Goal: Participate in discussion: Engage in conversation with other users on a specific topic

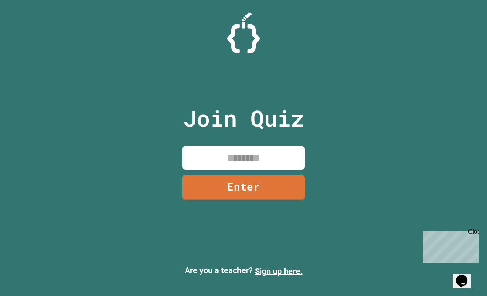
click at [257, 170] on input at bounding box center [243, 158] width 122 height 24
type input "********"
click at [259, 201] on link "Enter" at bounding box center [243, 188] width 122 height 26
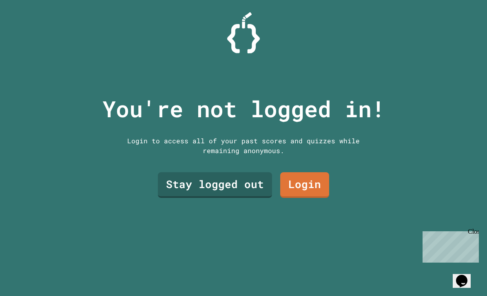
click at [226, 198] on link "Stay logged out" at bounding box center [215, 185] width 114 height 26
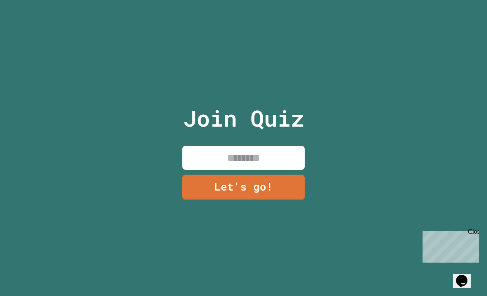
click at [276, 170] on input at bounding box center [243, 158] width 122 height 24
type input "****"
click at [285, 201] on link "Let's go!" at bounding box center [243, 188] width 122 height 26
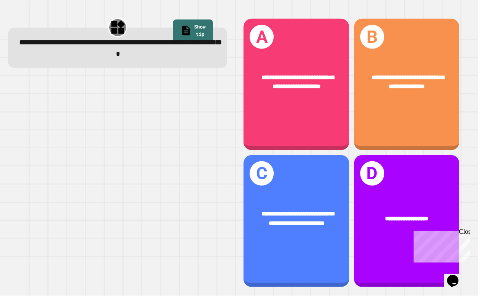
scroll to position [5, 0]
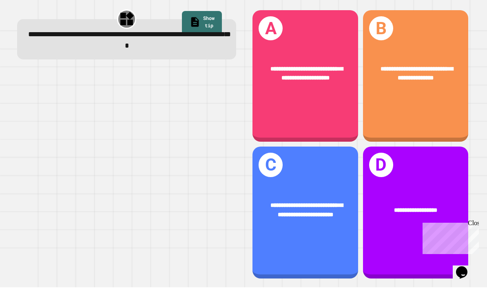
click at [312, 108] on div "**********" at bounding box center [305, 85] width 106 height 132
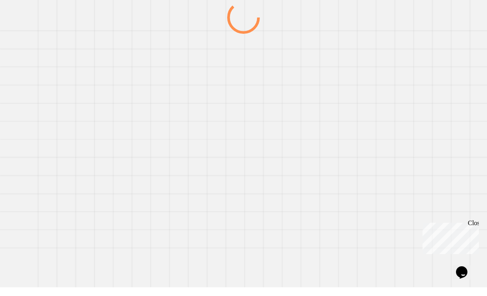
scroll to position [14, 0]
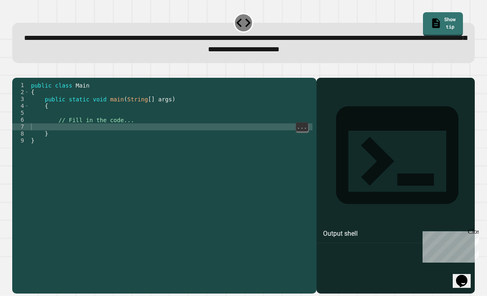
click at [200, 133] on div "public class Main { public static void main ( String [ ] args ) { // Fill in th…" at bounding box center [170, 196] width 283 height 229
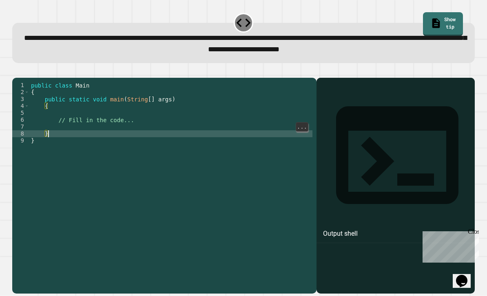
click at [192, 124] on div "public class Main { public static void main ( String [ ] args ) { // Fill in th…" at bounding box center [170, 196] width 283 height 229
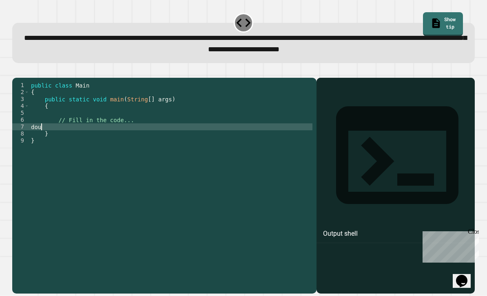
scroll to position [0, 0]
type textarea "*"
click at [68, 124] on div "public class Main { public static void main ( String [ ] args ) { // Fill in th…" at bounding box center [170, 196] width 283 height 229
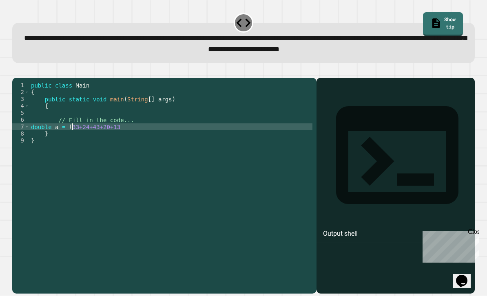
click at [128, 128] on div "public class Main { public static void main ( String [ ] args ) { // Fill in th…" at bounding box center [170, 196] width 283 height 229
type textarea "**********"
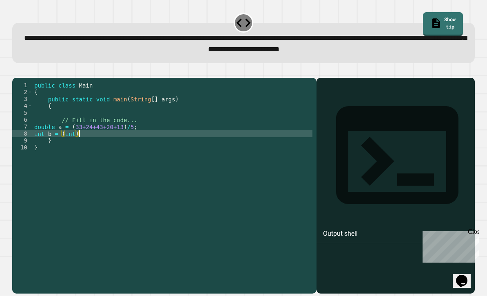
scroll to position [0, 3]
type textarea "**********"
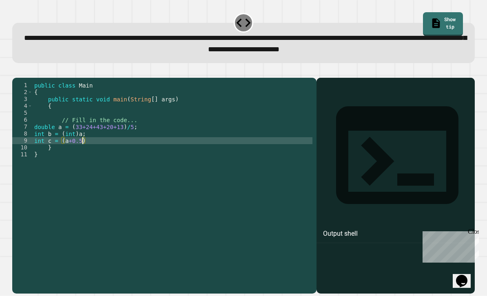
click at [62, 139] on div "public class Main { public static void main ( String [ ] args ) { // Fill in th…" at bounding box center [173, 196] width 280 height 229
click at [126, 140] on div "public class Main { public static void main ( String [ ] args ) { // Fill in th…" at bounding box center [173, 196] width 280 height 229
type textarea "**********"
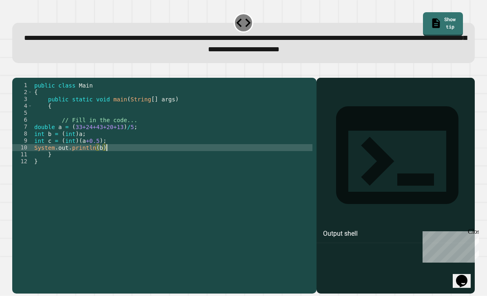
scroll to position [0, 5]
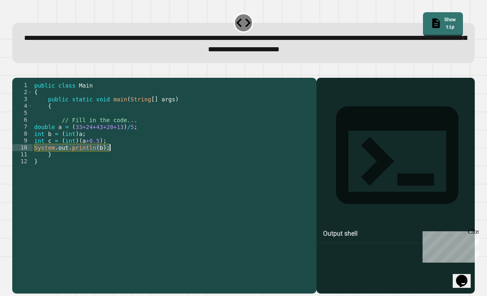
drag, startPoint x: 34, startPoint y: 150, endPoint x: 112, endPoint y: 148, distance: 78.3
click at [112, 148] on div "public class Main { public static void main ( String [ ] args ) { // Fill in th…" at bounding box center [173, 196] width 280 height 229
type textarea "**********"
click at [112, 148] on div "public class Main { public static void main ( String [ ] args ) { // Fill in th…" at bounding box center [173, 196] width 280 height 229
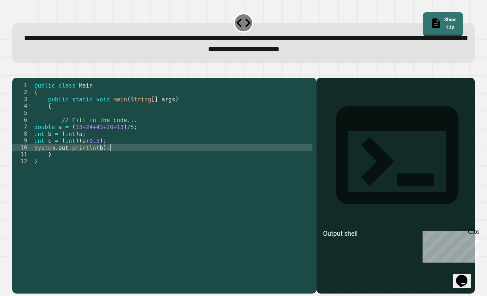
scroll to position [0, 0]
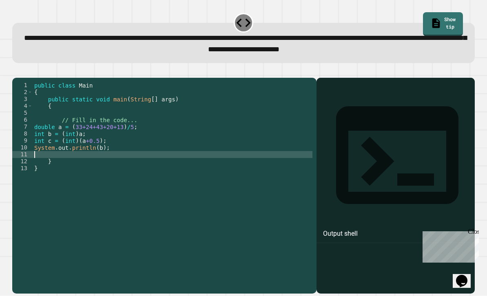
paste textarea "**********"
type textarea "**********"
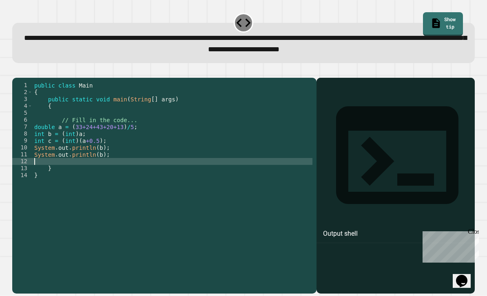
paste textarea "**********"
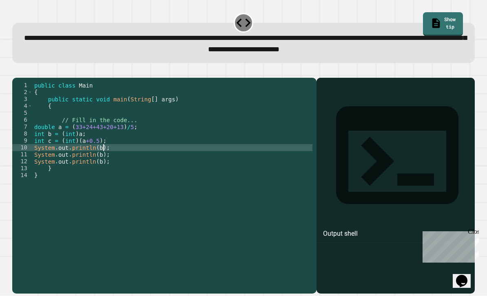
click at [103, 149] on div "public class Main { public static void main ( String [ ] args ) { // Fill in th…" at bounding box center [173, 196] width 280 height 229
click at [101, 157] on div "public class Main { public static void main ( String [ ] args ) { // Fill in th…" at bounding box center [173, 196] width 280 height 229
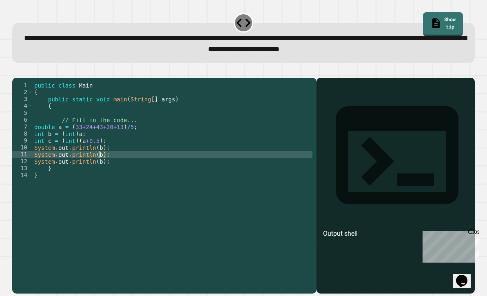
click at [102, 156] on div "public class Main { public static void main ( String [ ] args ) { // Fill in th…" at bounding box center [173, 196] width 280 height 229
click at [103, 162] on div "public class Main { public static void main ( String [ ] args ) { // Fill in th…" at bounding box center [173, 196] width 280 height 229
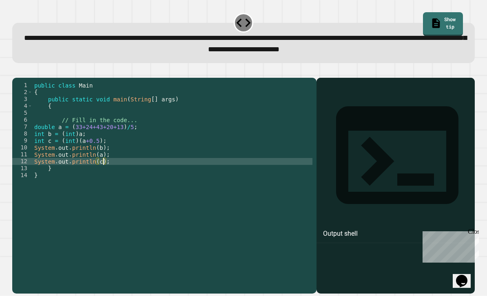
click at [16, 71] on icon "button" at bounding box center [16, 71] width 0 height 0
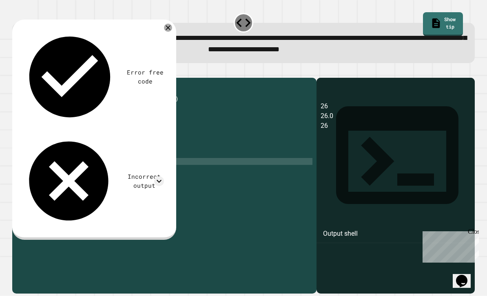
click at [155, 145] on div "public class Main { public static void main ( String [ ] args ) { // Fill in th…" at bounding box center [173, 196] width 280 height 229
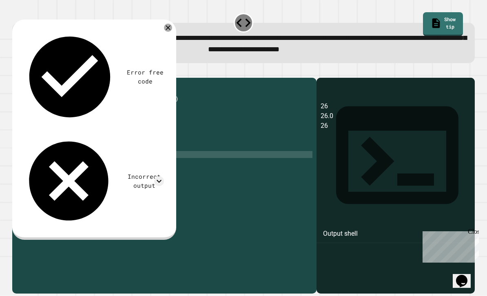
click at [119, 152] on div "public class Main { public static void main ( String [ ] args ) { // Fill in th…" at bounding box center [173, 196] width 280 height 229
click at [166, 23] on icon at bounding box center [168, 28] width 10 height 10
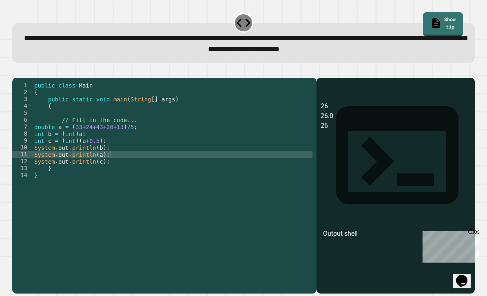
click at [16, 71] on icon "button" at bounding box center [16, 71] width 0 height 0
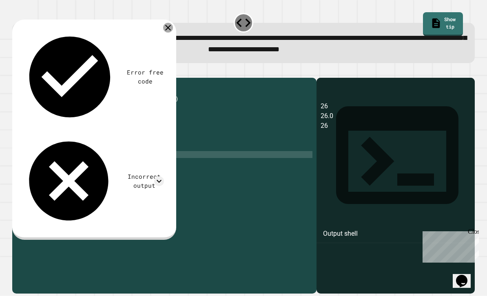
click at [168, 23] on icon at bounding box center [168, 28] width 10 height 10
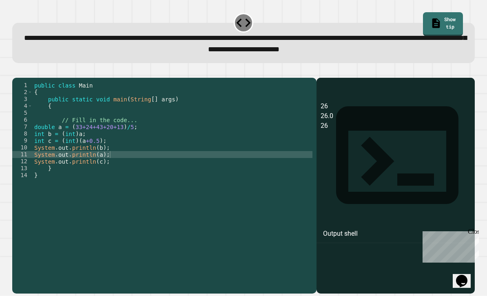
click at [104, 150] on div "public class Main { public static void main ( String [ ] args ) { // Fill in th…" at bounding box center [173, 196] width 280 height 229
click at [103, 155] on div "public class Main { public static void main ( String [ ] args ) { // Fill in th…" at bounding box center [173, 196] width 280 height 229
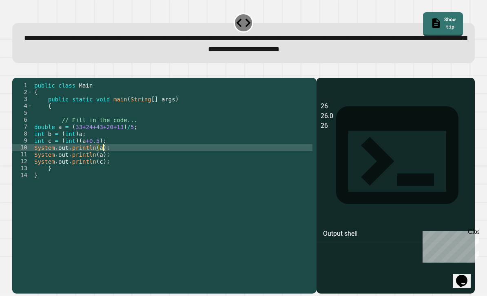
click at [102, 145] on div "public class Main { public static void main ( String [ ] args ) { // Fill in th…" at bounding box center [173, 196] width 280 height 229
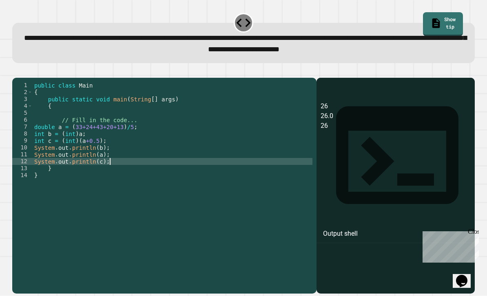
click at [110, 158] on div "public class Main { public static void main ( String [ ] args ) { // Fill in th…" at bounding box center [173, 196] width 280 height 229
click at [82, 124] on div "public class Main { public static void main ( String [ ] args ) { // Fill in th…" at bounding box center [173, 196] width 280 height 229
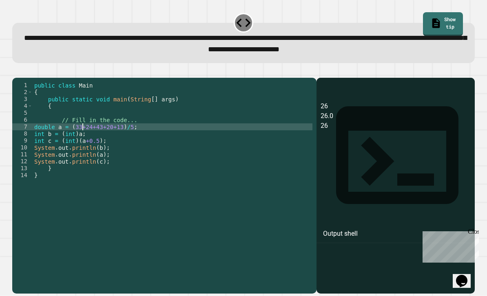
scroll to position [0, 4]
click at [133, 128] on div "public class Main { public static void main ( String [ ] args ) { // Fill in th…" at bounding box center [173, 196] width 280 height 229
type textarea "**********"
click at [24, 73] on icon "button" at bounding box center [22, 76] width 4 height 6
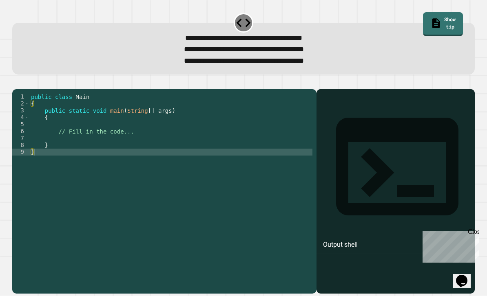
click at [158, 128] on div "public class Main { public static void main ( String [ ] args ) { // Fill in th…" at bounding box center [170, 200] width 283 height 215
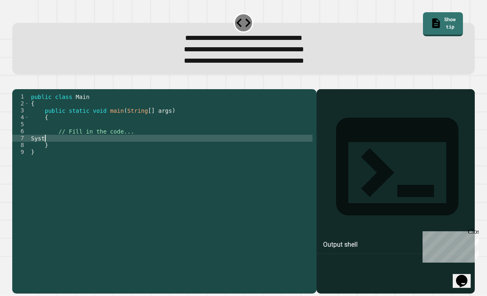
scroll to position [0, 0]
type textarea "*"
type textarea "**********"
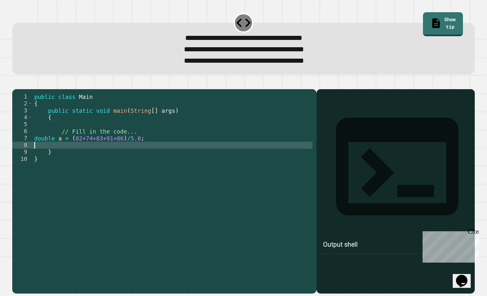
type textarea "*"
type textarea "**********"
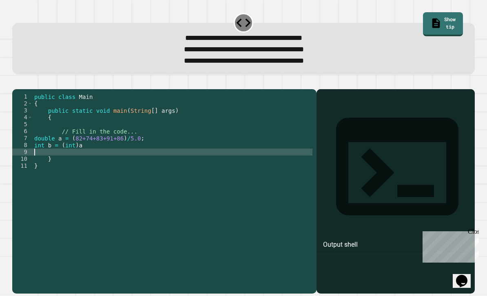
scroll to position [0, 0]
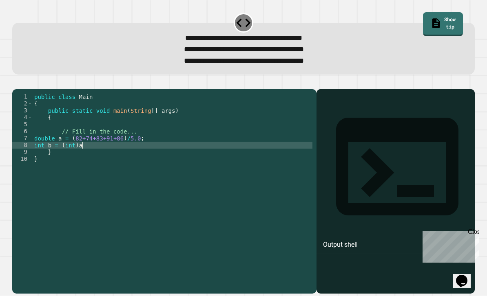
type textarea "**********"
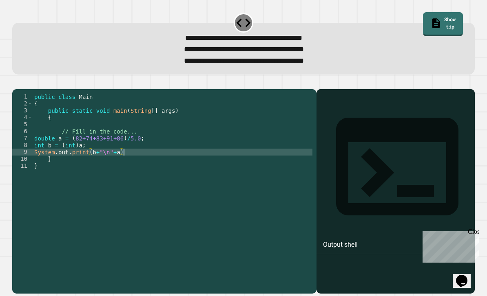
scroll to position [0, 6]
type textarea "**********"
click at [11, 80] on div "**********" at bounding box center [243, 186] width 467 height 219
click at [16, 82] on icon "button" at bounding box center [16, 82] width 0 height 0
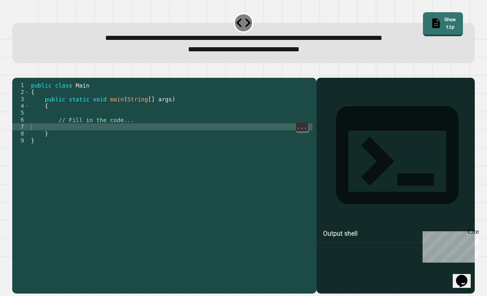
click at [169, 128] on div "public class Main { public static void main ( String [ ] args ) { // Fill in th…" at bounding box center [170, 196] width 283 height 229
type textarea "*"
type textarea "**********"
click at [243, 127] on div "public class Main { public static void main ( String [ ] args ) { // Fill in th…" at bounding box center [170, 196] width 283 height 229
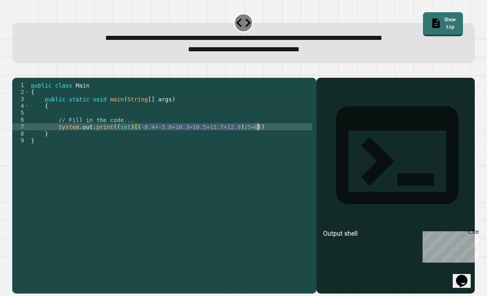
scroll to position [0, 16]
click at [305, 128] on div "public class Main { public static void main ( String [ ] args ) { // Fill in th…" at bounding box center [170, 196] width 283 height 229
click at [16, 71] on button "button" at bounding box center [16, 71] width 0 height 0
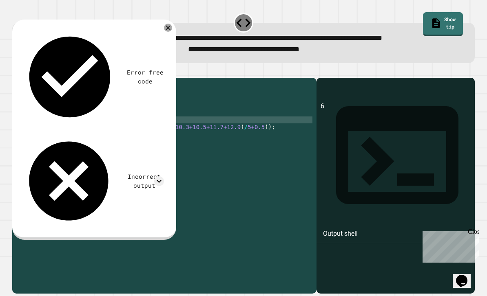
click at [260, 121] on div "public class Main { public static void main ( String [ ] args ) { // Fill in th…" at bounding box center [170, 196] width 283 height 229
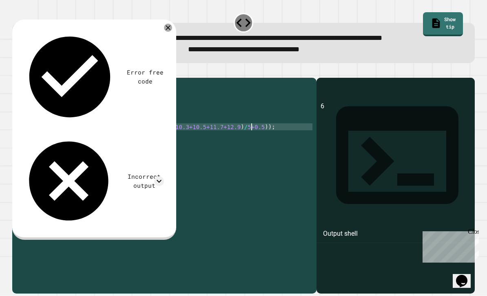
click at [250, 126] on div "public class Main { public static void main ( String [ ] args ) { // Fill in th…" at bounding box center [170, 196] width 283 height 229
click at [16, 71] on icon "button" at bounding box center [16, 71] width 0 height 0
click at [137, 126] on div "public class Main { public static void main ( String [ ] args ) { // Fill in th…" at bounding box center [170, 196] width 283 height 229
click at [245, 128] on div "public class Main { public static void main ( String [ ] args ) { // Fill in th…" at bounding box center [170, 196] width 283 height 229
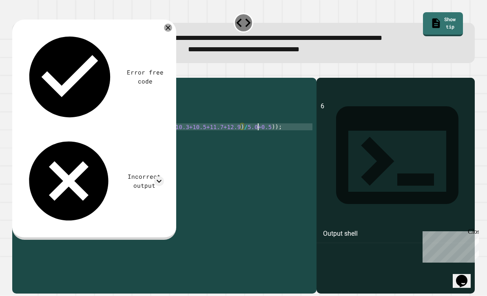
click at [257, 127] on div "public class Main { public static void main ( String [ ] args ) { // Fill in th…" at bounding box center [170, 196] width 283 height 229
click at [137, 124] on div "public class Main { public static void main ( String [ ] args ) { // Fill in th…" at bounding box center [170, 196] width 283 height 229
click at [16, 71] on icon "button" at bounding box center [16, 71] width 0 height 0
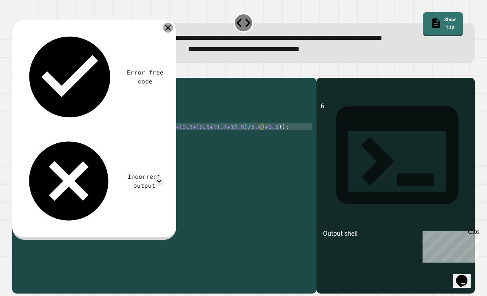
click at [167, 25] on icon at bounding box center [168, 28] width 6 height 6
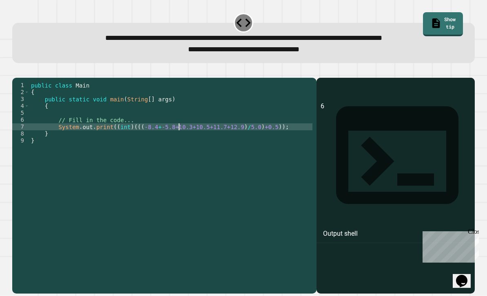
click at [178, 126] on div "public class Main { public static void main ( String [ ] args ) { // Fill in th…" at bounding box center [170, 196] width 283 height 229
click at [161, 127] on div "public class Main { public static void main ( String [ ] args ) { // Fill in th…" at bounding box center [170, 196] width 283 height 229
click at [180, 126] on div "public class Main { public static void main ( String [ ] args ) { // Fill in th…" at bounding box center [170, 196] width 283 height 229
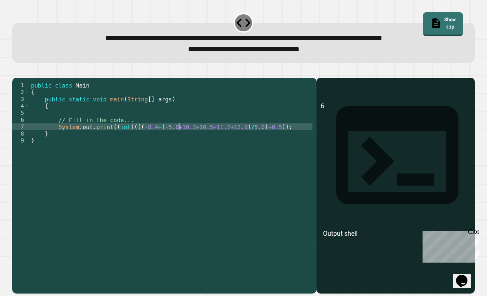
scroll to position [0, 11]
click at [144, 125] on div "public class Main { public static void main ( String [ ] args ) { // Fill in th…" at bounding box center [170, 196] width 283 height 229
click at [161, 126] on div "public class Main { public static void main ( String [ ] args ) { // Fill in th…" at bounding box center [170, 196] width 283 height 229
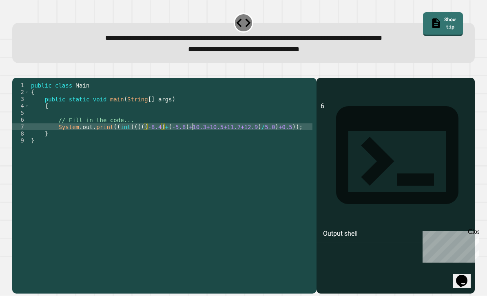
click at [193, 126] on div "public class Main { public static void main ( String [ ] args ) { // Fill in th…" at bounding box center [170, 196] width 283 height 229
click at [210, 123] on div "public class Main { public static void main ( String [ ] args ) { // Fill in th…" at bounding box center [170, 196] width 283 height 229
click at [216, 124] on div "public class Main { public static void main ( String [ ] args ) { // Fill in th…" at bounding box center [170, 196] width 283 height 229
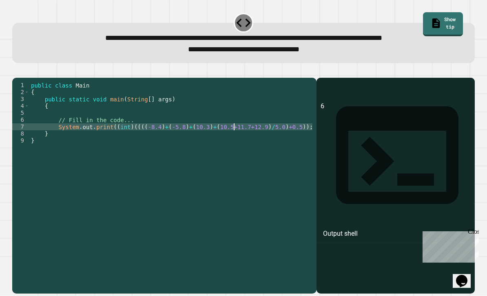
click at [235, 124] on div "public class Main { public static void main ( String [ ] args ) { // Fill in th…" at bounding box center [171, 196] width 285 height 229
click at [240, 126] on div "public class Main { public static void main ( String [ ] args ) { // Fill in th…" at bounding box center [173, 196] width 289 height 229
click at [258, 125] on div "public class Main { public static void main ( String [ ] args ) { // Fill in th…" at bounding box center [175, 196] width 292 height 229
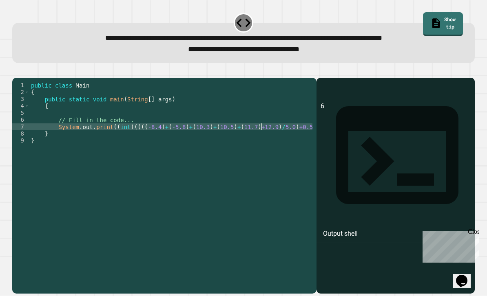
scroll to position [0, 17]
click at [264, 124] on div "public class Main { public static void main ( String [ ] args ) { // Fill in th…" at bounding box center [177, 196] width 296 height 229
click at [282, 126] on div "public class Main { public static void main ( String [ ] args ) { // Fill in th…" at bounding box center [178, 196] width 299 height 229
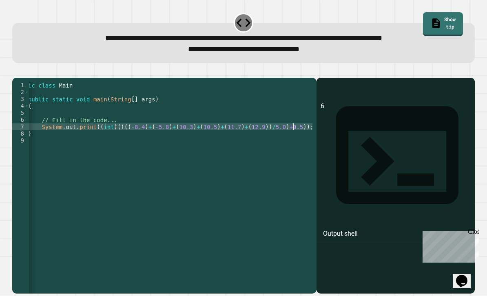
click at [292, 128] on div "public class Main { public static void main ( String [ ] args ) { // Fill in th…" at bounding box center [164, 196] width 302 height 229
click at [309, 127] on div "public class Main { public static void main ( String [ ] args ) { // Fill in th…" at bounding box center [166, 196] width 306 height 229
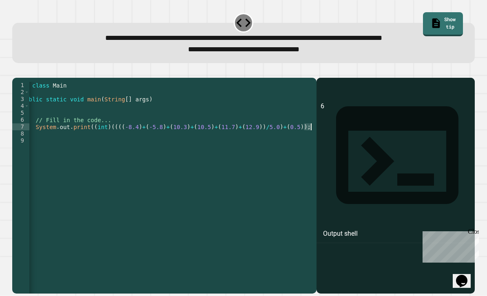
click at [304, 124] on div "public class Main { public static void main ( String [ ] args ) { // Fill in th…" at bounding box center [160, 196] width 306 height 229
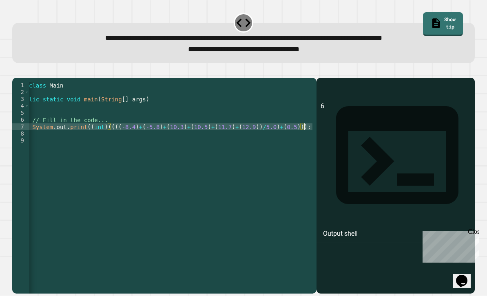
scroll to position [0, 26]
type textarea "**********"
click at [16, 71] on icon "button" at bounding box center [16, 71] width 0 height 0
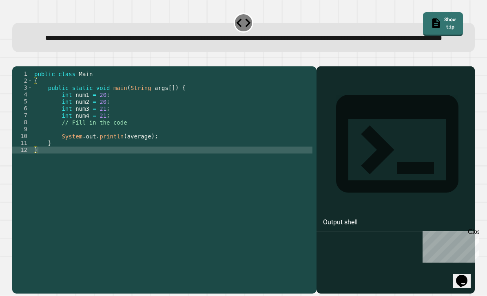
click at [231, 133] on div "public class Main { public static void main ( String args [ ]) { int num1 = 20 …" at bounding box center [173, 185] width 280 height 229
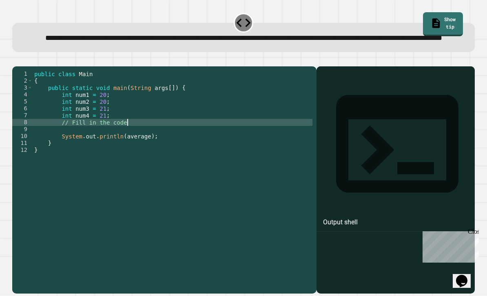
click at [215, 148] on div "public class Main { public static void main ( String args [ ]) { int num1 = 20 …" at bounding box center [173, 185] width 280 height 229
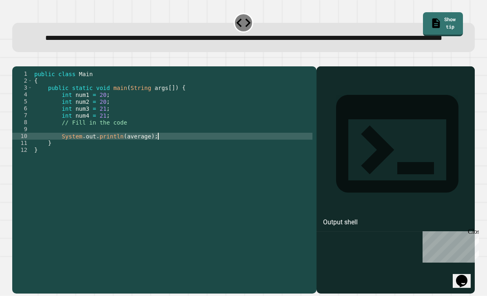
click at [210, 145] on div "public class Main { public static void main ( String args [ ]) { int num1 = 20 …" at bounding box center [173, 185] width 280 height 229
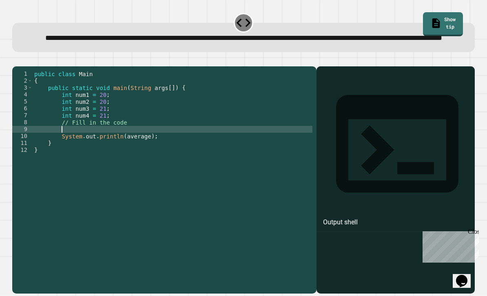
click at [195, 139] on div "public class Main { public static void main ( String args [ ]) { int num1 = 20 …" at bounding box center [173, 185] width 280 height 229
click at [151, 147] on div "public class Main { public static void main ( String args [ ]) { int num1 = 20 …" at bounding box center [173, 185] width 280 height 229
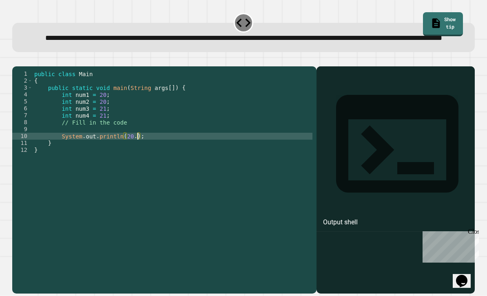
scroll to position [0, 7]
type textarea "**********"
click at [16, 60] on button "button" at bounding box center [16, 60] width 0 height 0
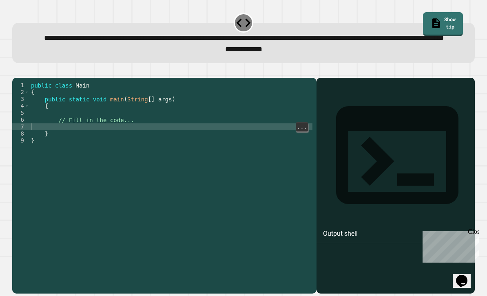
click at [143, 148] on div "public class Main { public static void main ( String [ ] args ) { // Fill in th…" at bounding box center [170, 189] width 283 height 215
click at [152, 139] on div "public class Main { public static void main ( String [ ] args ) { // Fill in th…" at bounding box center [170, 189] width 283 height 215
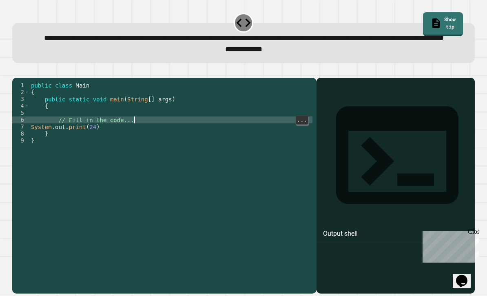
click at [204, 134] on div "public class Main { public static void main ( String [ ] args ) { // Fill in th…" at bounding box center [170, 189] width 283 height 215
click at [214, 128] on div "public class Main { public static void main ( String [ ] args ) { // Fill in th…" at bounding box center [170, 189] width 283 height 215
click at [213, 128] on div "public class Main { public static void main ( String [ ] args ) { // Fill in th…" at bounding box center [170, 189] width 283 height 215
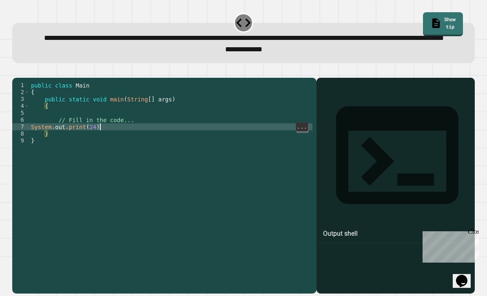
click at [199, 140] on div "public class Main { public static void main ( String [ ] args ) { // Fill in th…" at bounding box center [170, 189] width 283 height 215
click at [16, 71] on icon "button" at bounding box center [16, 71] width 0 height 0
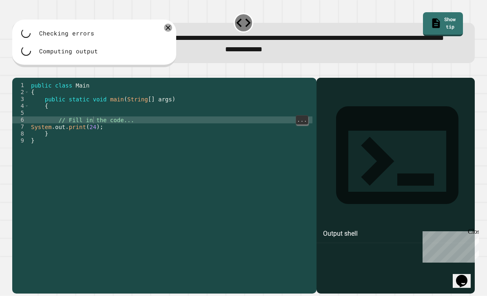
click at [93, 138] on div "public class Main { public static void main ( String [ ] args ) { // Fill in th…" at bounding box center [170, 189] width 283 height 215
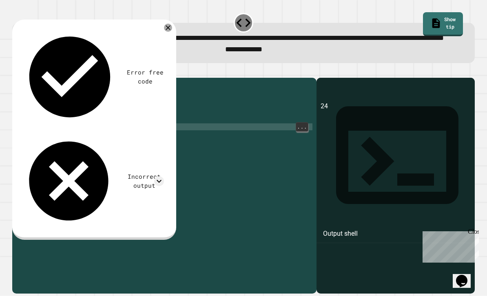
click at [95, 136] on div "public class Main { public static void main ( String [ ] args ) { // Fill in th…" at bounding box center [170, 189] width 283 height 215
type textarea "**********"
click at [16, 71] on icon "button" at bounding box center [16, 71] width 0 height 0
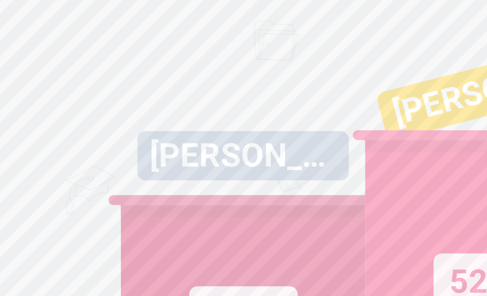
scroll to position [7, 0]
